Goal: Transaction & Acquisition: Purchase product/service

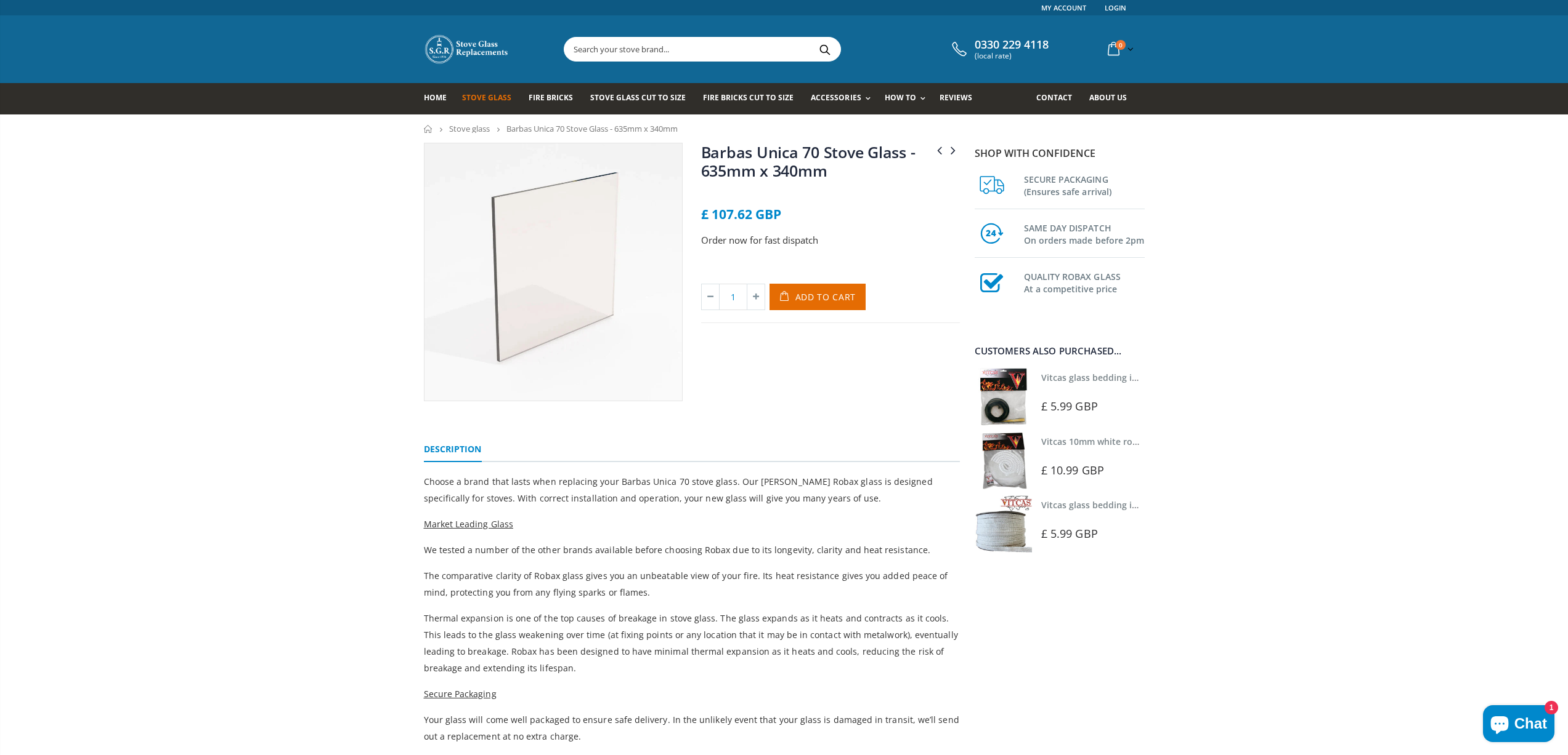
click at [478, 130] on link "Stove glass" at bounding box center [469, 129] width 41 height 11
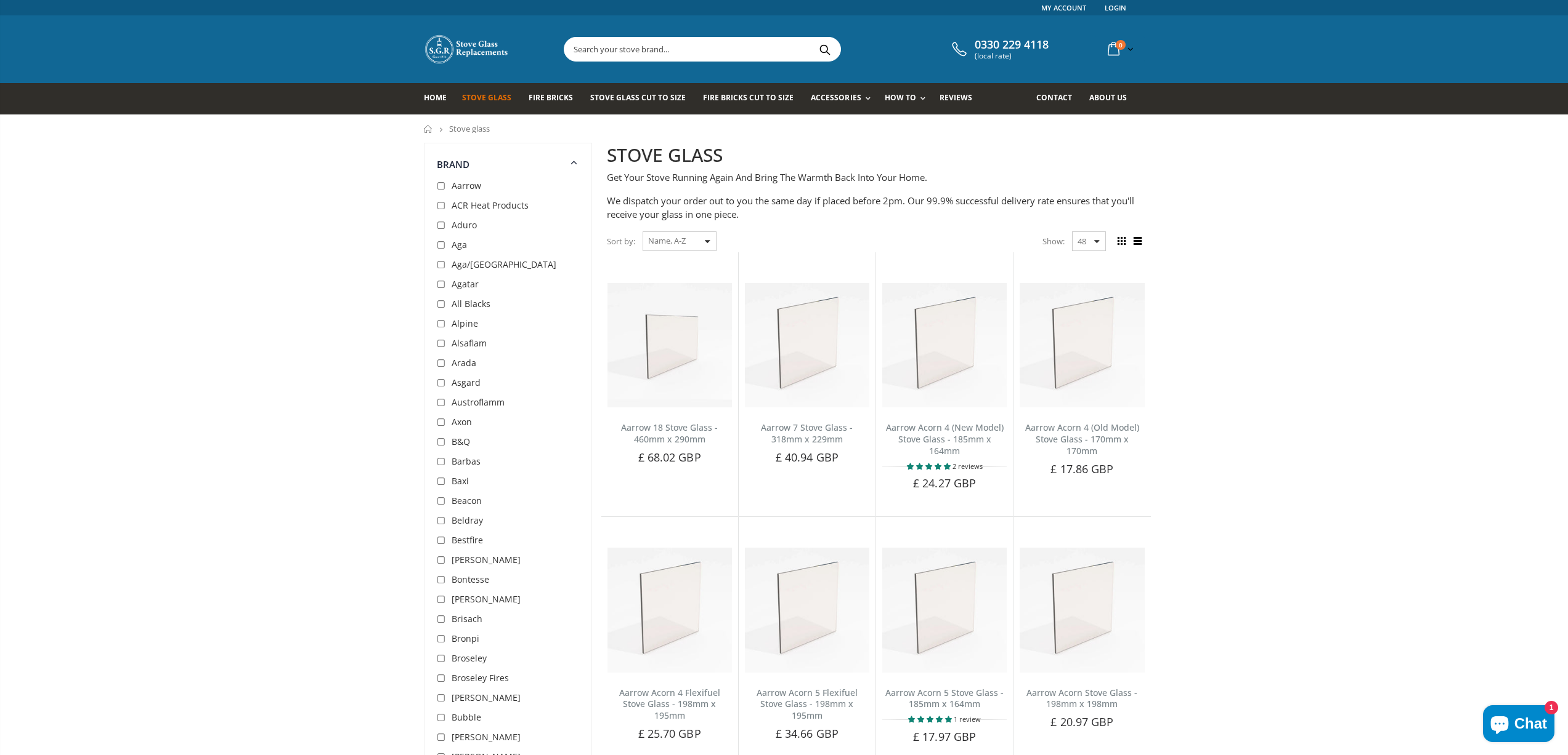
click at [443, 462] on input "checkbox" at bounding box center [443, 462] width 12 height 12
checkbox input "true"
